Goal: Communication & Community: Answer question/provide support

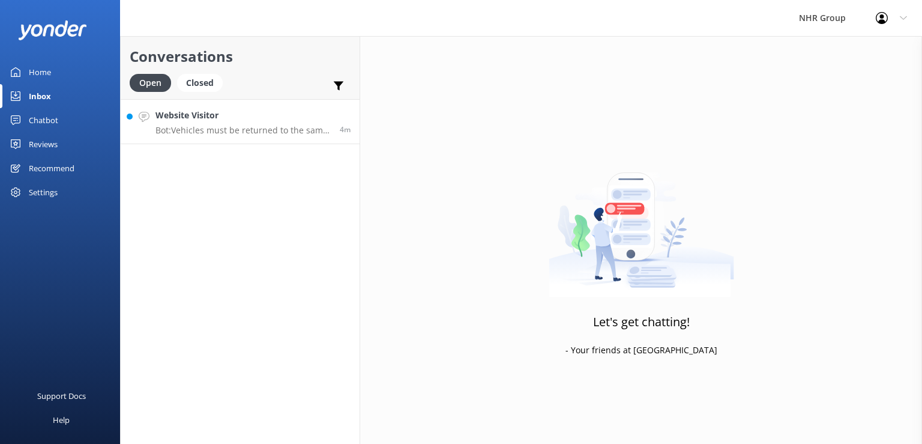
click at [246, 137] on link "Website Visitor Bot: Vehicles must be returned to the same location they were p…" at bounding box center [240, 121] width 239 height 45
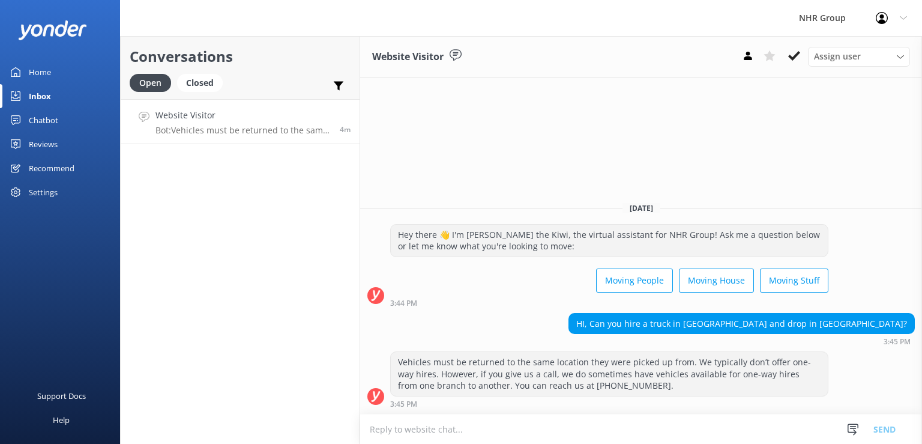
click at [697, 427] on textarea at bounding box center [641, 428] width 562 height 29
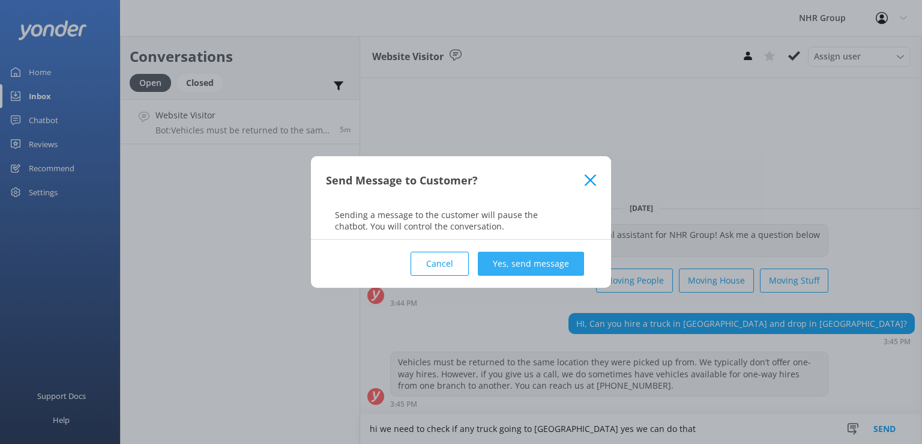
type textarea "hi we need to check if any truck going to [GEOGRAPHIC_DATA] yes we can do that"
click at [506, 263] on button "Yes, send message" at bounding box center [531, 263] width 106 height 24
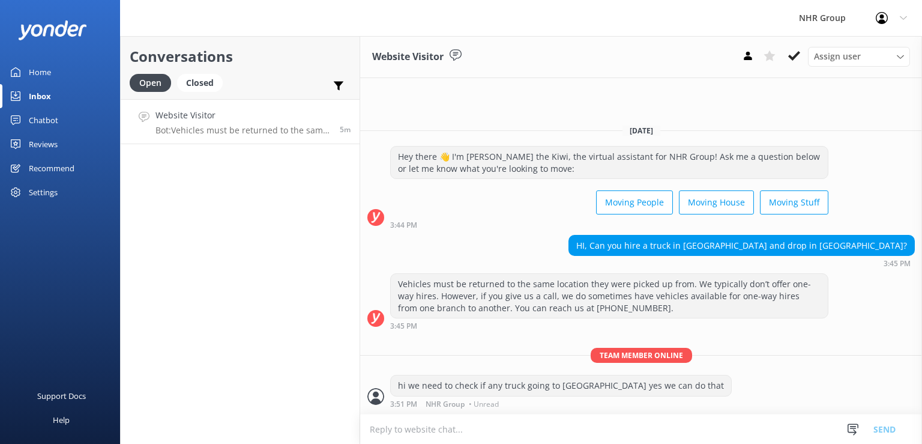
click at [545, 418] on textarea at bounding box center [641, 428] width 562 height 29
type textarea "what sort of truck are you looking"
